Goal: Navigation & Orientation: Find specific page/section

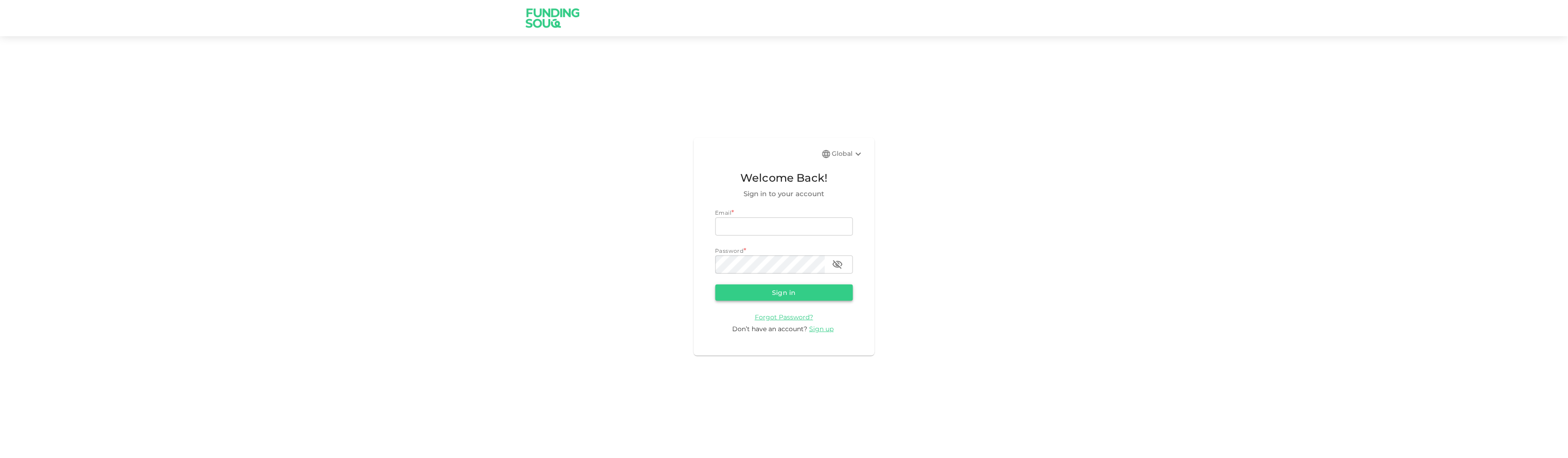
type input "[EMAIL_ADDRESS][DOMAIN_NAME]"
click at [747, 289] on button "Sign in" at bounding box center [784, 292] width 138 height 16
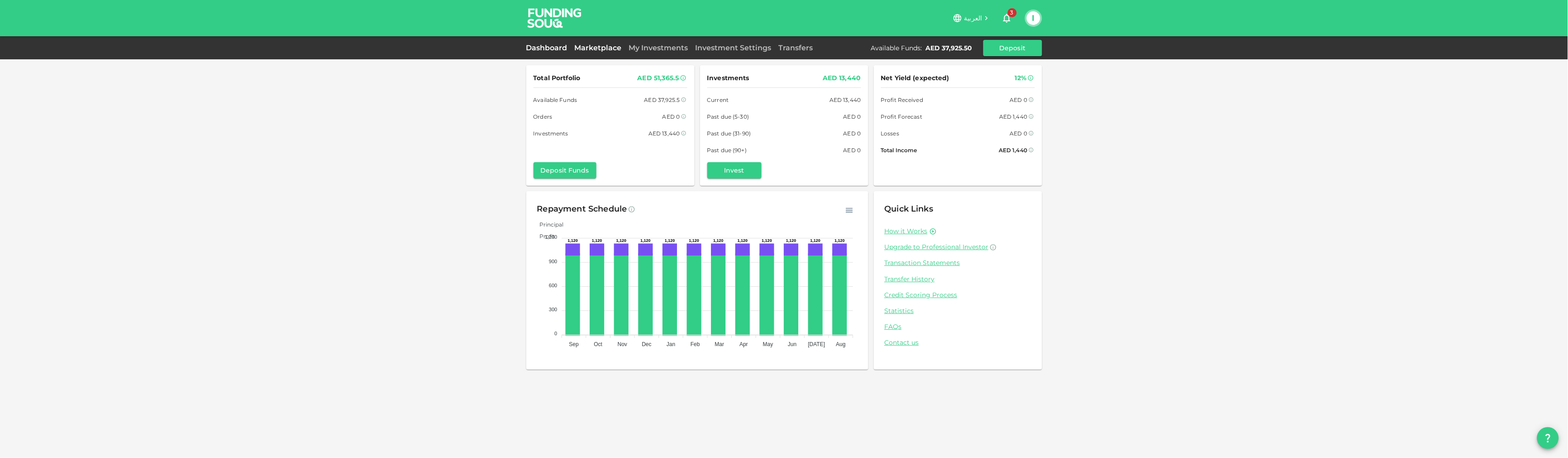
click at [606, 49] on link "Marketplace" at bounding box center [598, 48] width 54 height 9
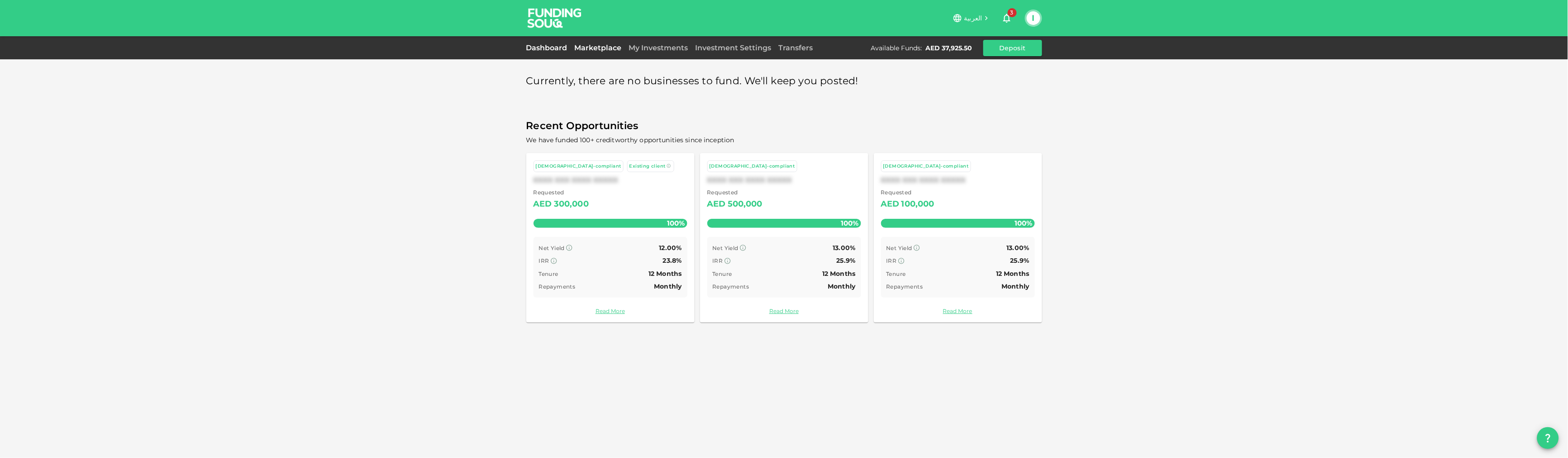
click at [557, 44] on link "Dashboard" at bounding box center [549, 48] width 45 height 9
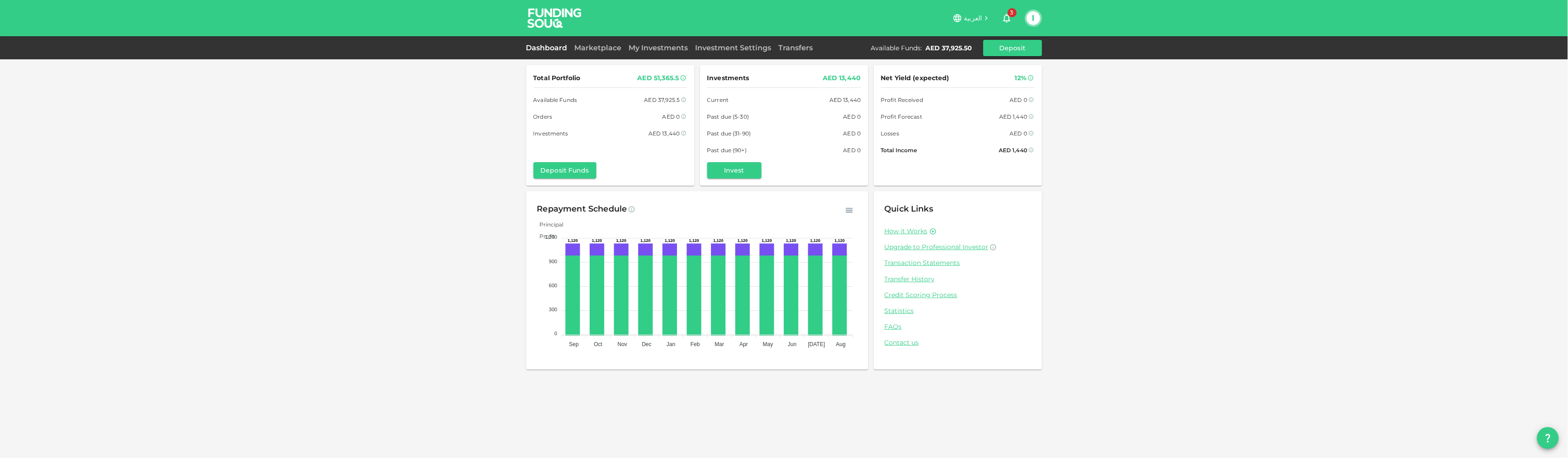
click at [1001, 18] on icon "button" at bounding box center [1007, 18] width 11 height 11
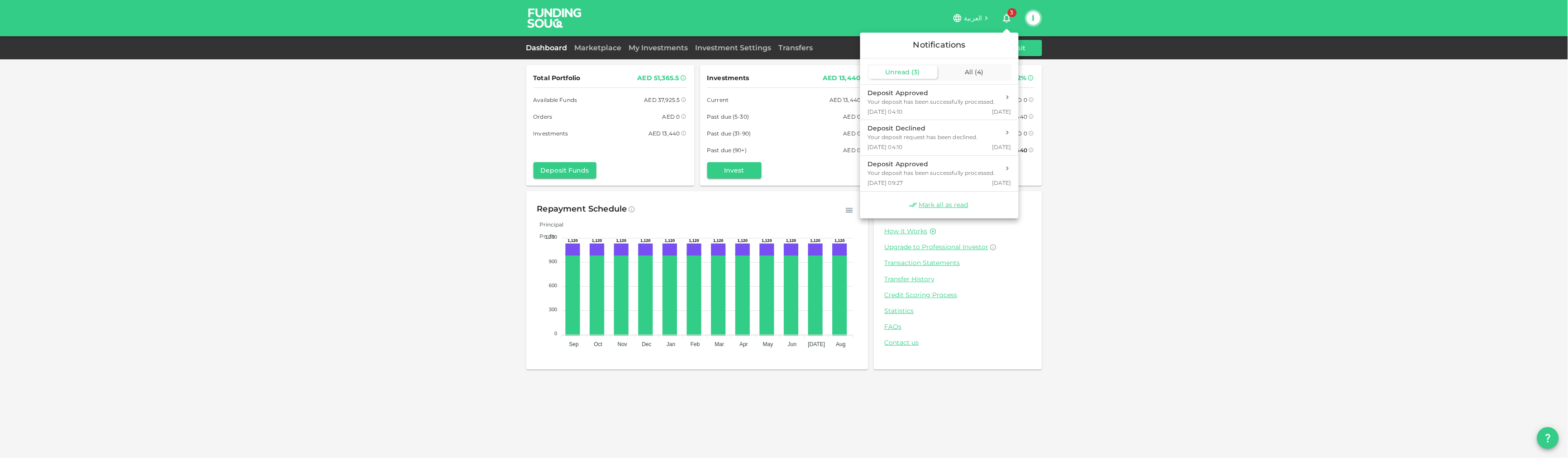
click at [1001, 18] on div at bounding box center [784, 229] width 1568 height 458
